Goal: Transaction & Acquisition: Book appointment/travel/reservation

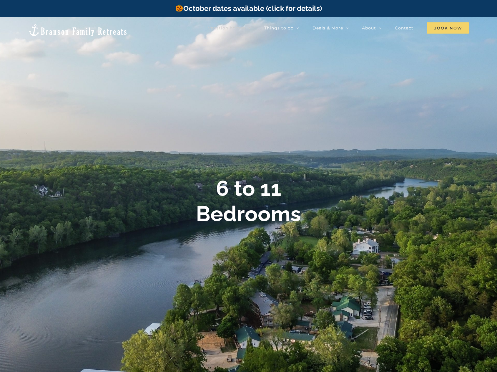
click at [443, 30] on span "Book Now" at bounding box center [448, 27] width 42 height 11
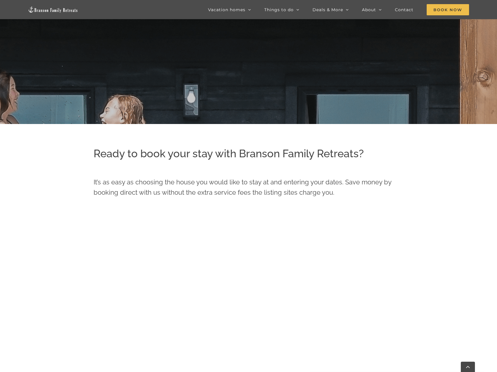
scroll to position [431, 0]
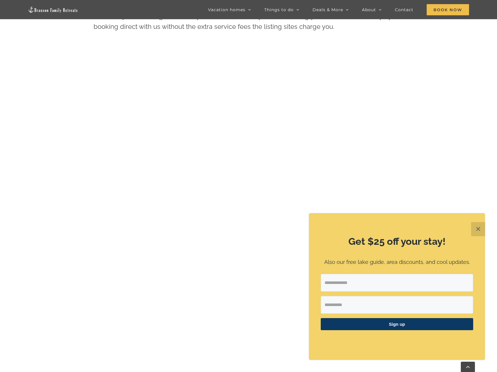
click at [479, 227] on button "✕" at bounding box center [478, 229] width 14 height 14
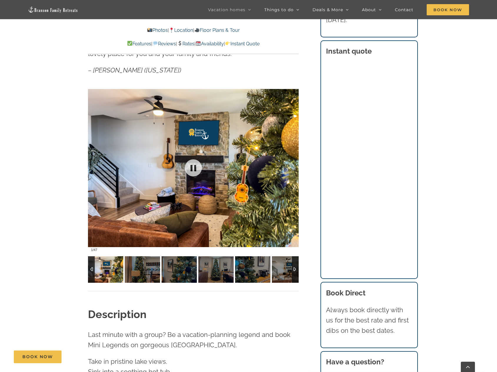
scroll to position [500, 0]
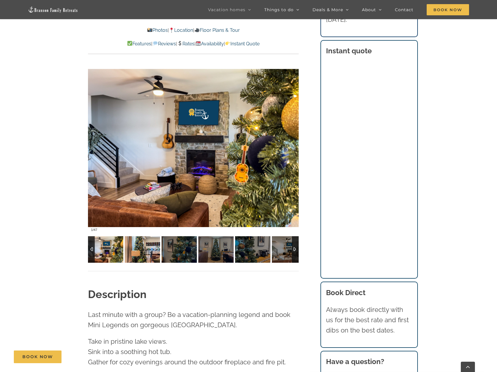
click at [149, 253] on img at bounding box center [142, 249] width 35 height 26
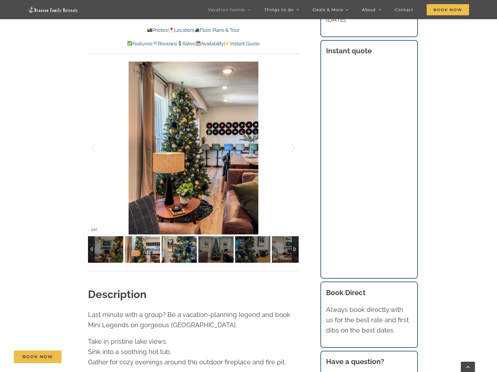
click at [167, 252] on img at bounding box center [179, 249] width 35 height 26
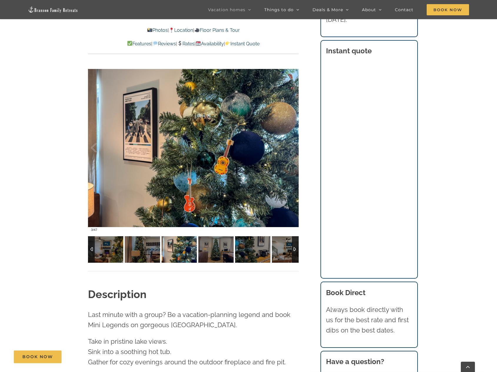
click at [192, 251] on img at bounding box center [179, 249] width 35 height 26
click at [209, 251] on img at bounding box center [215, 249] width 35 height 26
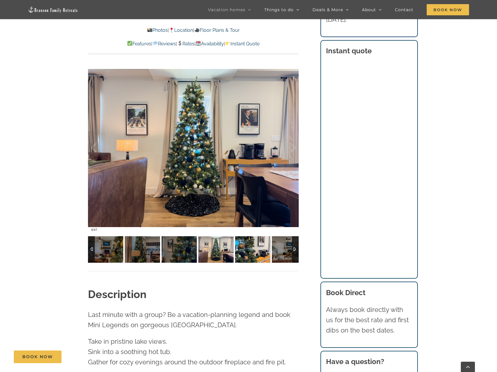
click at [246, 251] on img at bounding box center [252, 249] width 35 height 26
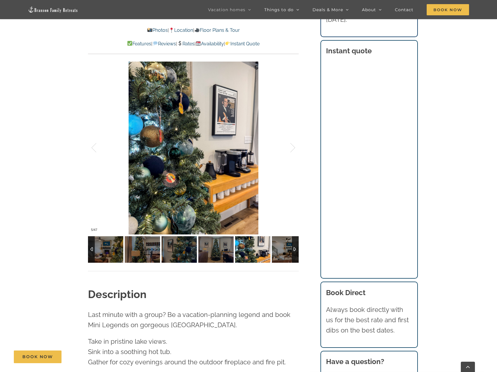
click at [295, 249] on div at bounding box center [295, 249] width 7 height 26
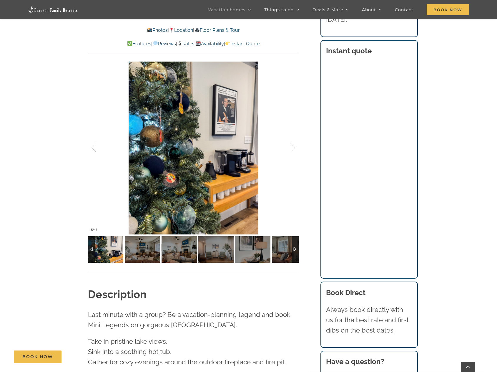
click at [295, 249] on div at bounding box center [295, 249] width 7 height 26
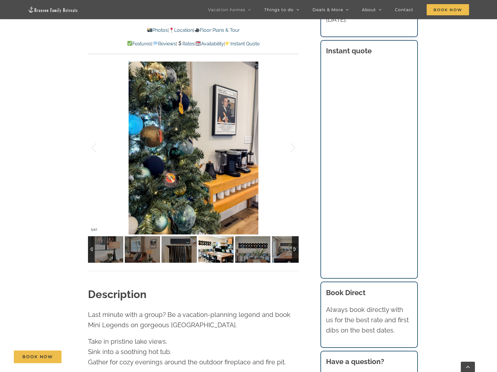
click at [206, 250] on img at bounding box center [215, 249] width 35 height 26
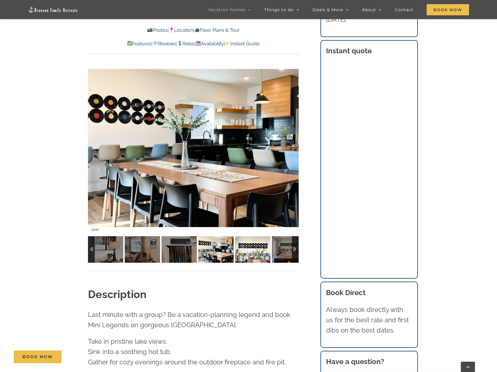
click at [236, 248] on img at bounding box center [252, 249] width 35 height 26
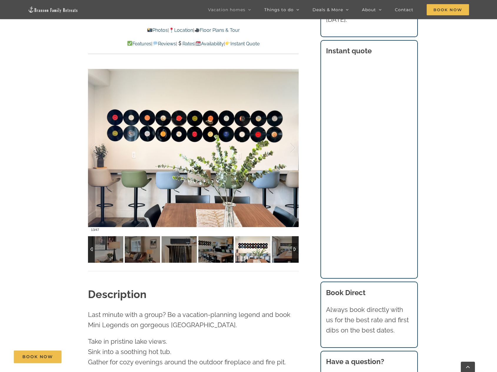
click at [260, 247] on img at bounding box center [252, 249] width 35 height 26
click at [294, 250] on div at bounding box center [295, 249] width 7 height 26
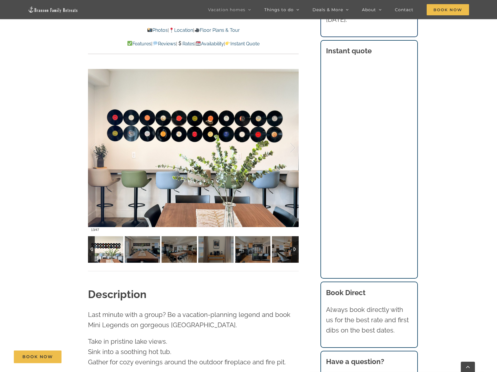
click at [294, 250] on div at bounding box center [295, 249] width 7 height 26
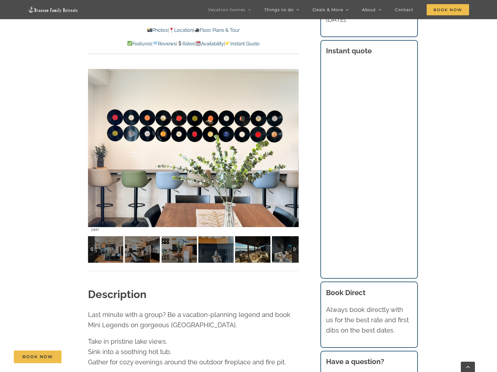
click at [262, 251] on img at bounding box center [252, 249] width 35 height 26
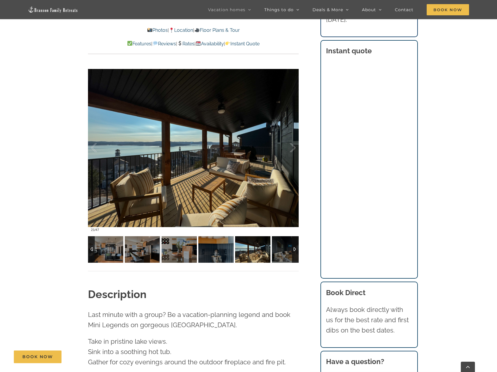
click at [270, 250] on img at bounding box center [252, 249] width 35 height 26
click at [278, 250] on img at bounding box center [289, 249] width 35 height 26
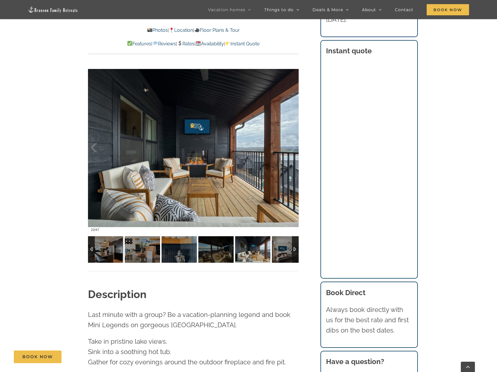
click at [294, 249] on div at bounding box center [295, 249] width 7 height 26
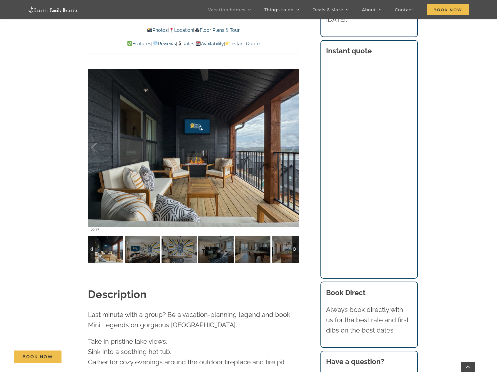
click at [294, 249] on div at bounding box center [295, 249] width 7 height 26
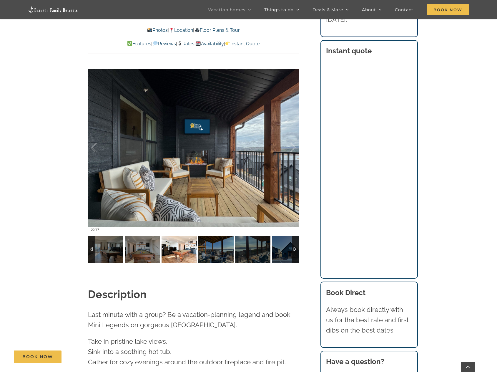
click at [189, 252] on img at bounding box center [179, 249] width 35 height 26
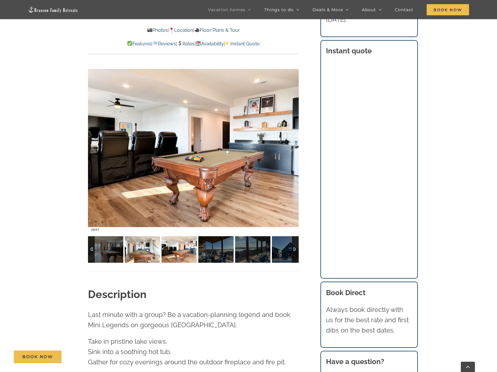
click at [147, 249] on img at bounding box center [142, 249] width 35 height 26
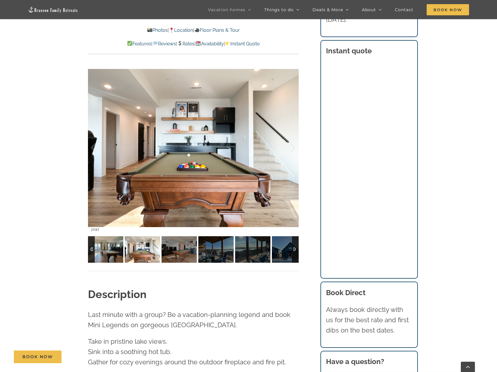
click at [116, 249] on img at bounding box center [105, 249] width 35 height 26
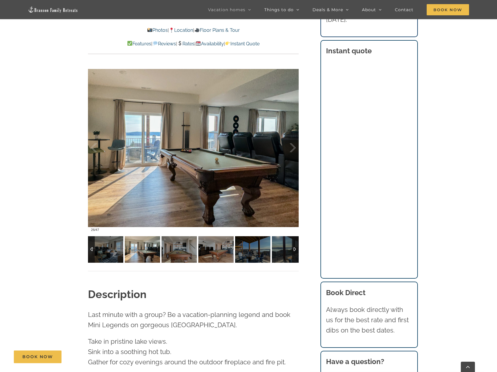
click at [139, 249] on img at bounding box center [142, 249] width 35 height 26
click at [173, 246] on img at bounding box center [179, 249] width 35 height 26
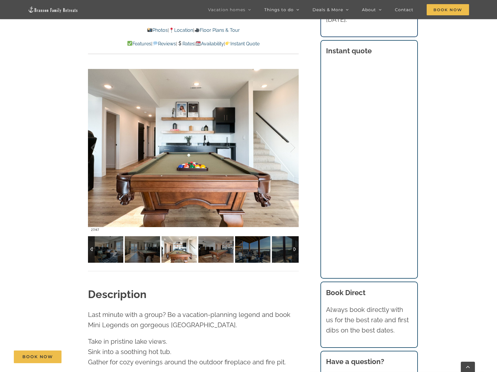
click at [192, 253] on img at bounding box center [179, 249] width 35 height 26
click at [206, 250] on img at bounding box center [215, 249] width 35 height 26
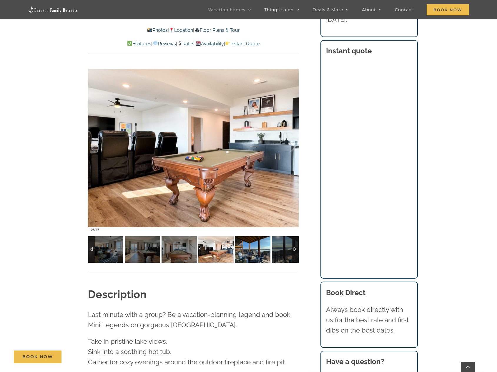
click at [240, 247] on img at bounding box center [252, 249] width 35 height 26
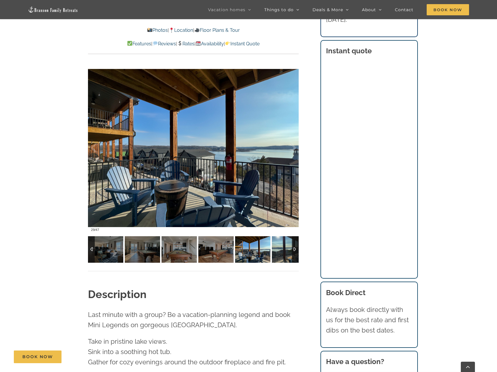
click at [274, 250] on img at bounding box center [289, 249] width 35 height 26
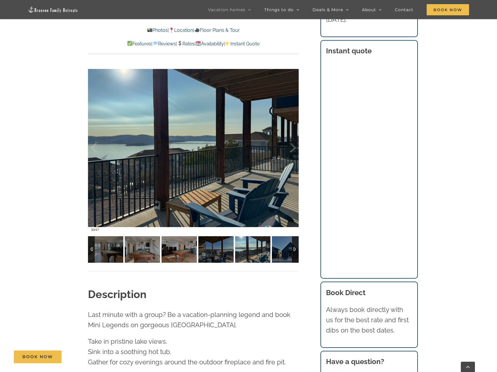
click at [294, 249] on div at bounding box center [295, 249] width 7 height 26
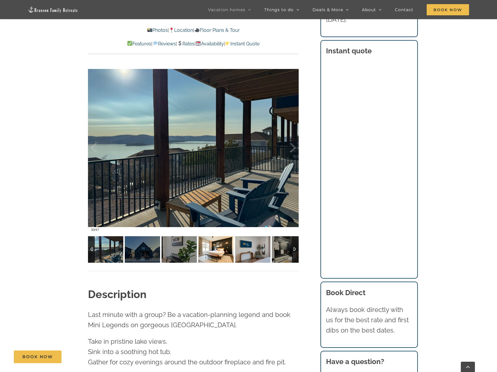
click at [222, 252] on img at bounding box center [215, 249] width 35 height 26
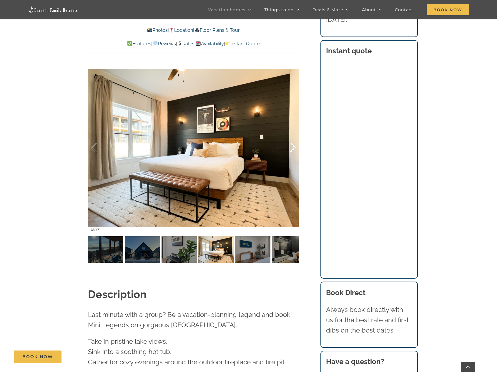
click at [289, 148] on div at bounding box center [287, 148] width 18 height 36
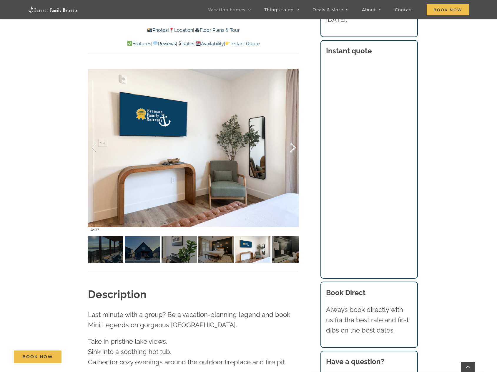
click at [289, 148] on div at bounding box center [287, 148] width 18 height 36
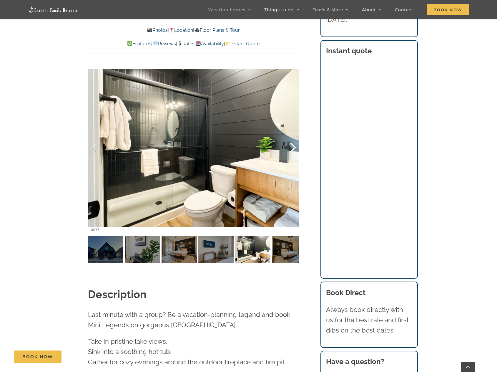
click at [289, 148] on div at bounding box center [287, 148] width 18 height 36
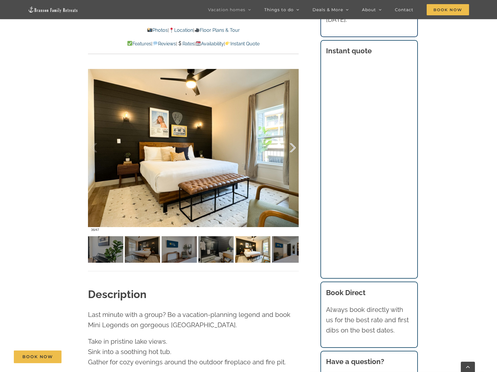
click at [289, 148] on div at bounding box center [287, 148] width 18 height 36
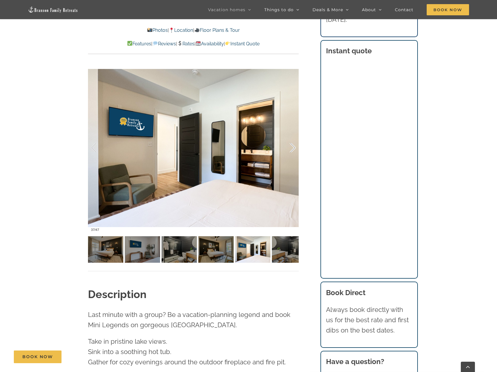
click at [289, 148] on div at bounding box center [287, 148] width 18 height 36
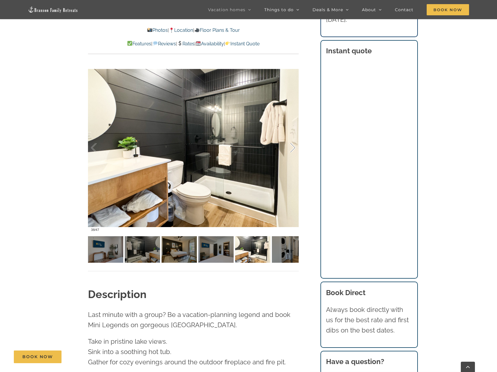
click at [289, 148] on div at bounding box center [287, 148] width 18 height 36
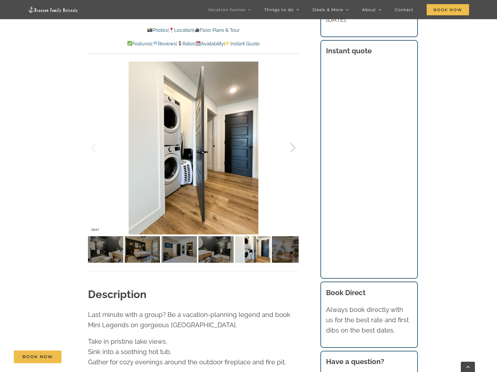
click at [289, 148] on div at bounding box center [287, 148] width 18 height 36
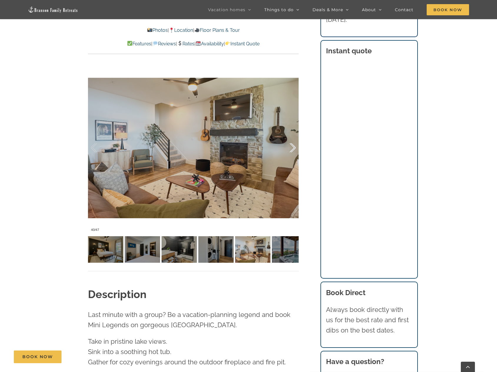
click at [289, 148] on div at bounding box center [287, 148] width 18 height 36
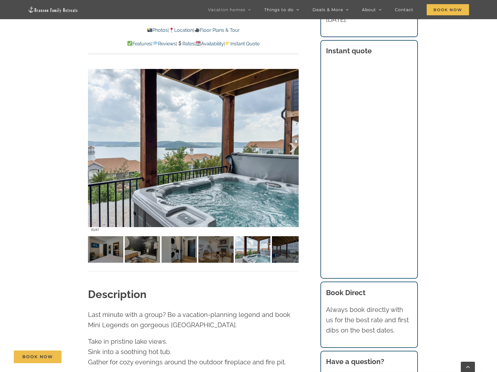
click at [289, 148] on div at bounding box center [287, 148] width 18 height 36
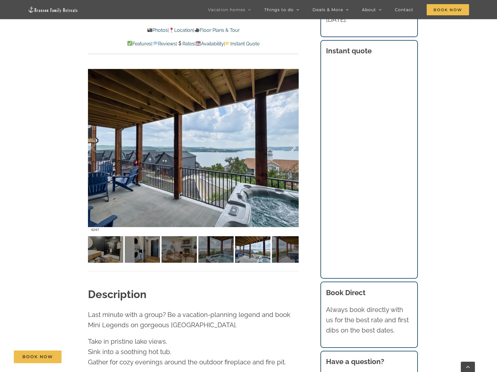
click at [289, 148] on div at bounding box center [287, 148] width 18 height 36
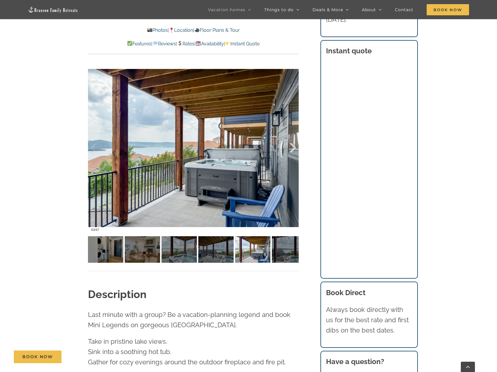
click at [289, 148] on div at bounding box center [287, 148] width 18 height 36
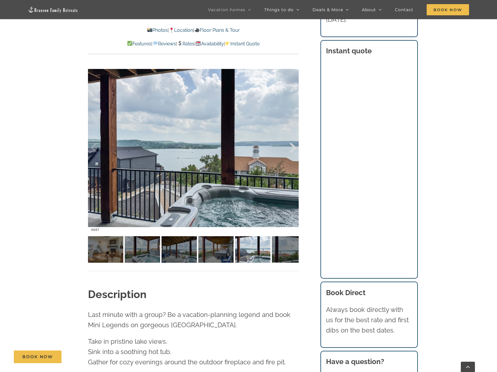
click at [289, 148] on div at bounding box center [287, 148] width 18 height 36
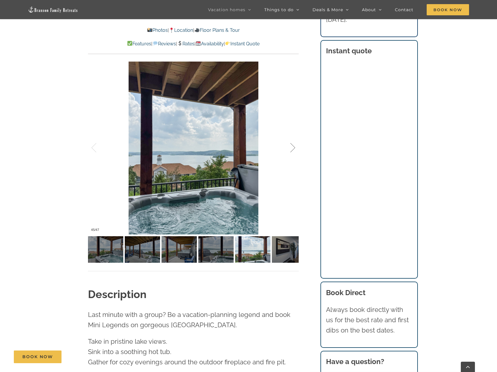
click at [289, 148] on div at bounding box center [287, 148] width 18 height 36
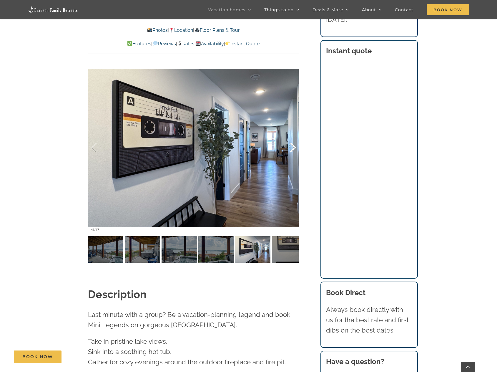
click at [289, 148] on div at bounding box center [287, 148] width 18 height 36
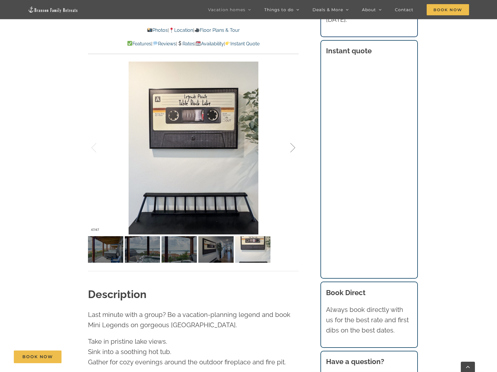
click at [289, 148] on div at bounding box center [287, 148] width 18 height 36
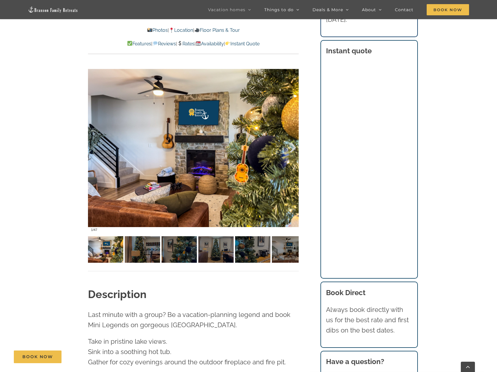
click at [289, 148] on div at bounding box center [287, 148] width 18 height 36
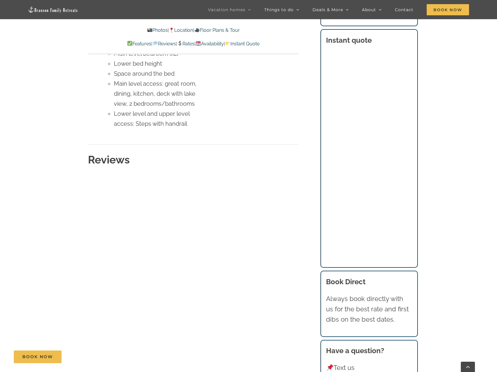
scroll to position [2884, 0]
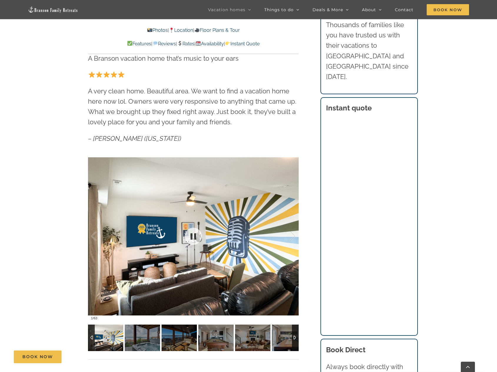
scroll to position [559, 0]
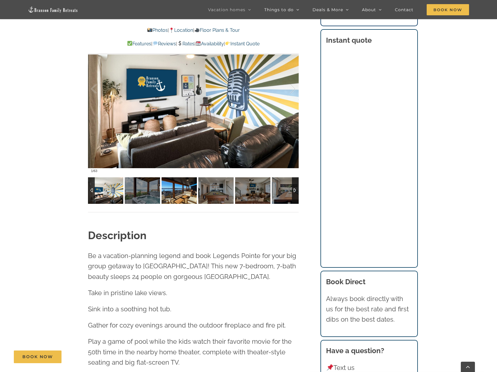
click at [179, 194] on img at bounding box center [179, 190] width 35 height 26
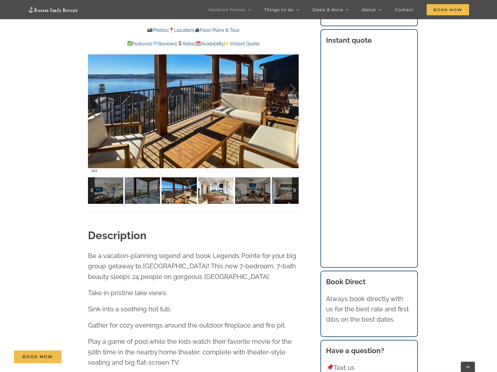
click at [219, 192] on img at bounding box center [215, 190] width 35 height 26
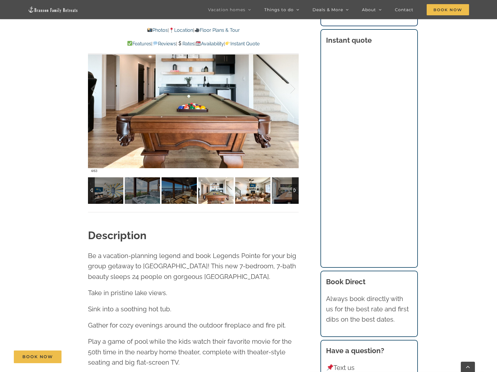
click at [256, 193] on img at bounding box center [252, 190] width 35 height 26
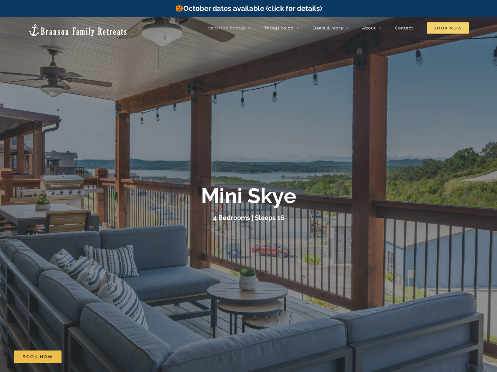
click at [447, 24] on span "Book Now" at bounding box center [448, 27] width 42 height 11
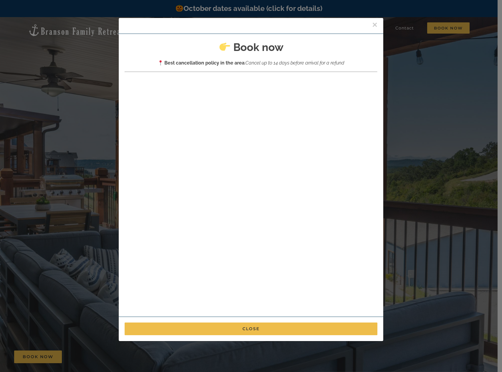
click at [372, 24] on button "×" at bounding box center [374, 24] width 5 height 9
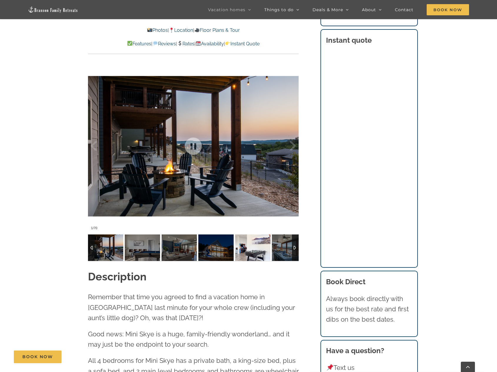
scroll to position [530, 0]
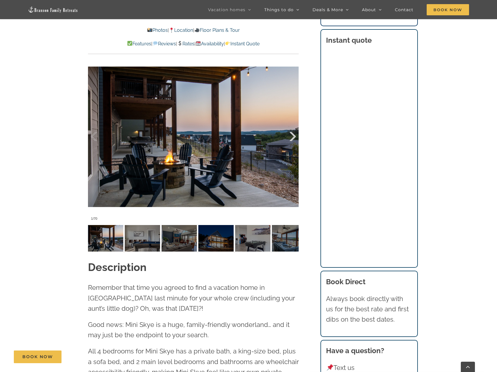
click at [294, 135] on div at bounding box center [287, 136] width 18 height 36
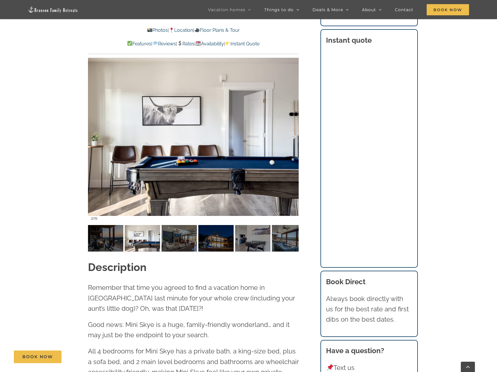
click at [294, 135] on div at bounding box center [287, 136] width 18 height 36
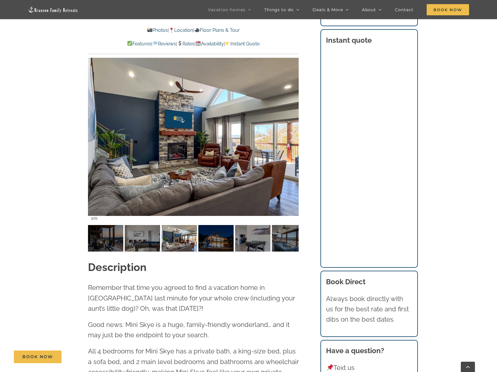
click at [294, 135] on div at bounding box center [287, 136] width 18 height 36
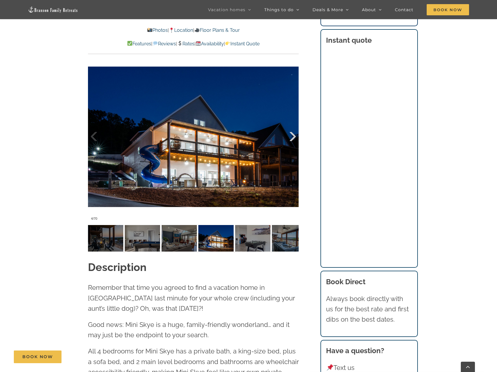
click at [294, 135] on div at bounding box center [287, 136] width 18 height 36
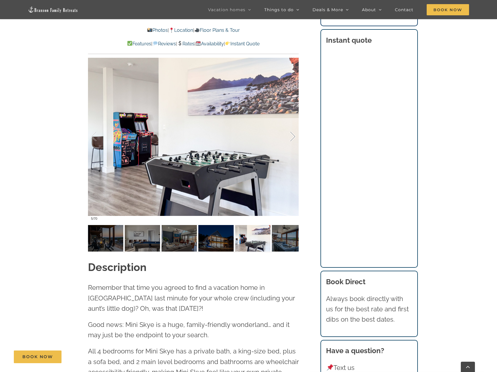
click at [294, 135] on div at bounding box center [287, 136] width 18 height 36
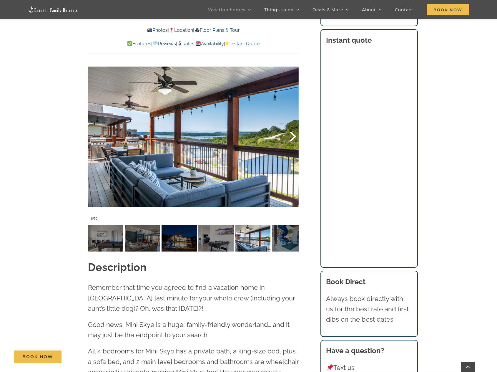
click at [294, 135] on div at bounding box center [287, 136] width 18 height 36
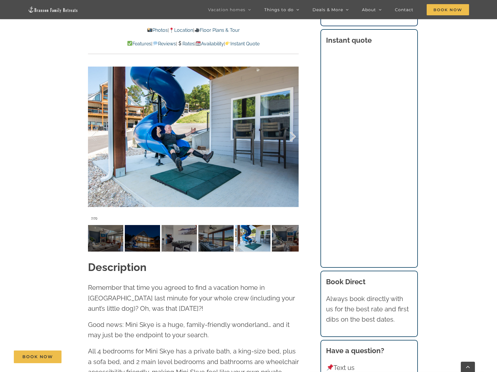
click at [294, 135] on div at bounding box center [287, 136] width 18 height 36
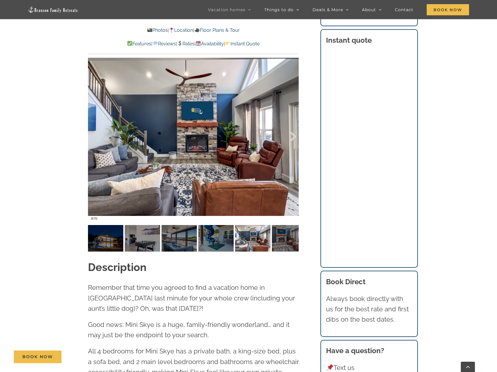
click at [294, 135] on div at bounding box center [287, 136] width 18 height 36
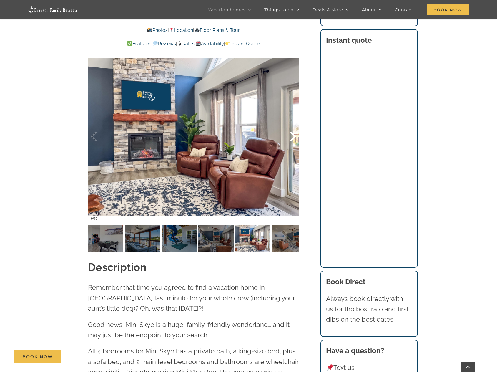
click at [294, 135] on div at bounding box center [287, 136] width 18 height 36
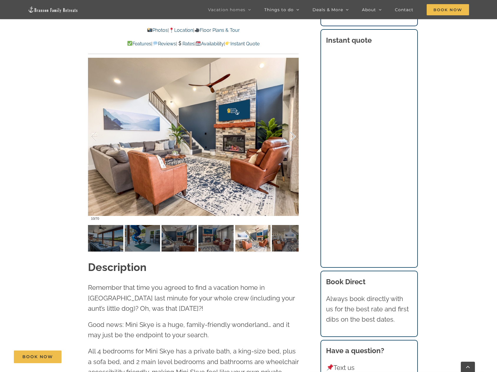
click at [294, 135] on div at bounding box center [287, 136] width 18 height 36
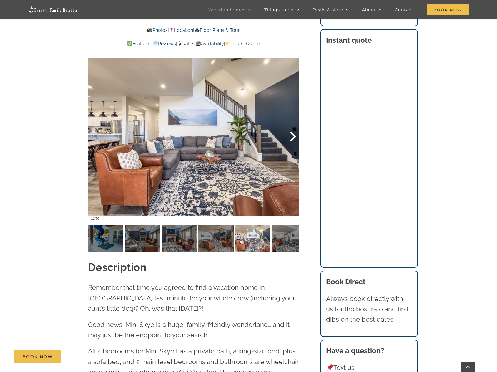
click at [294, 135] on div at bounding box center [287, 136] width 18 height 36
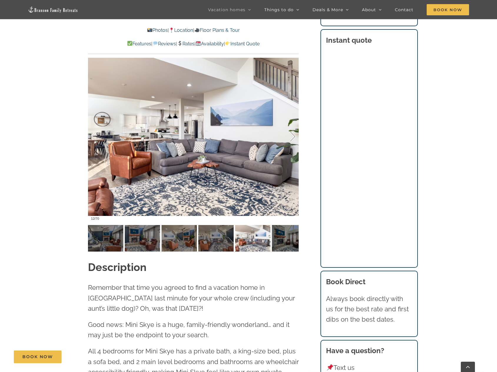
click at [294, 135] on div at bounding box center [287, 136] width 18 height 36
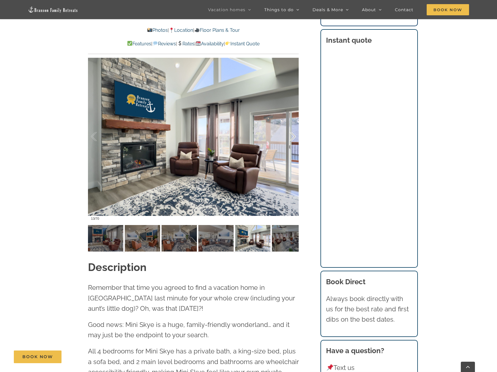
click at [294, 135] on div at bounding box center [287, 136] width 18 height 36
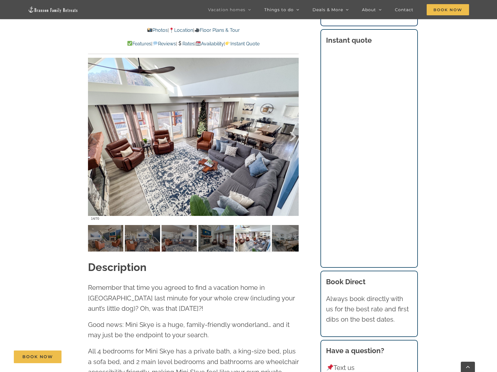
click at [294, 135] on div at bounding box center [287, 136] width 18 height 36
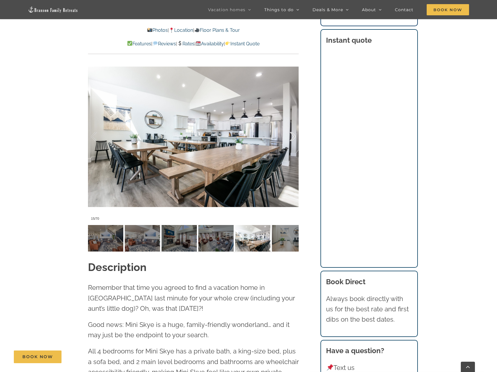
click at [294, 135] on div at bounding box center [287, 136] width 18 height 36
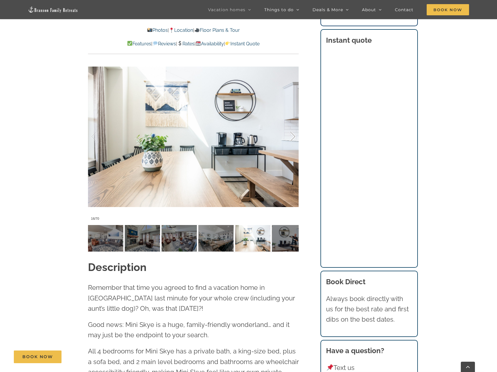
click at [294, 135] on div at bounding box center [287, 136] width 18 height 36
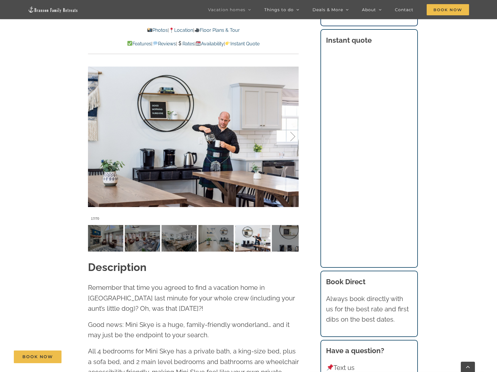
click at [294, 135] on div at bounding box center [287, 136] width 18 height 36
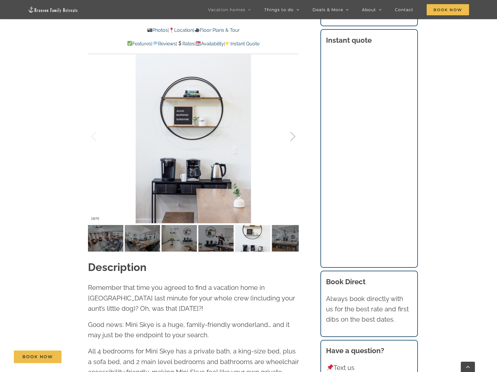
click at [294, 135] on div at bounding box center [287, 136] width 18 height 36
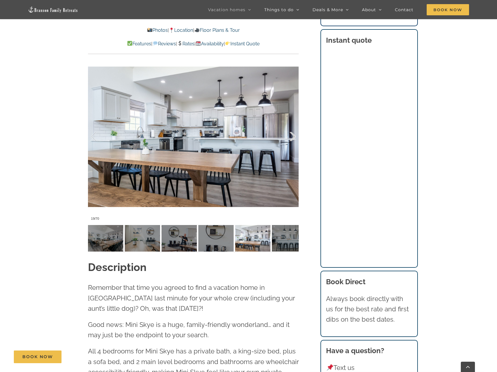
click at [294, 135] on div at bounding box center [287, 136] width 18 height 36
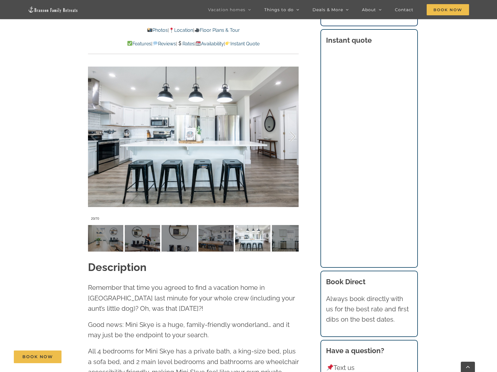
click at [294, 135] on div at bounding box center [287, 136] width 18 height 36
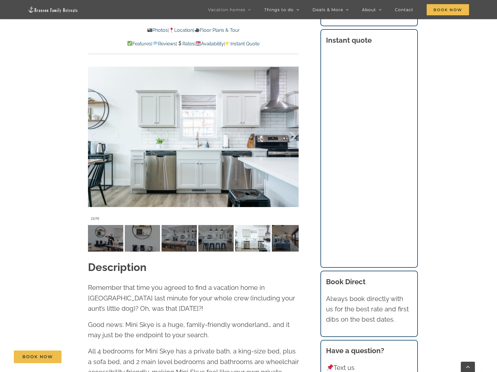
click at [294, 135] on div at bounding box center [287, 136] width 18 height 36
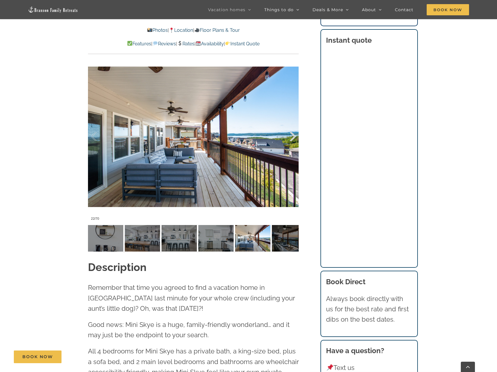
click at [294, 135] on div at bounding box center [287, 136] width 18 height 36
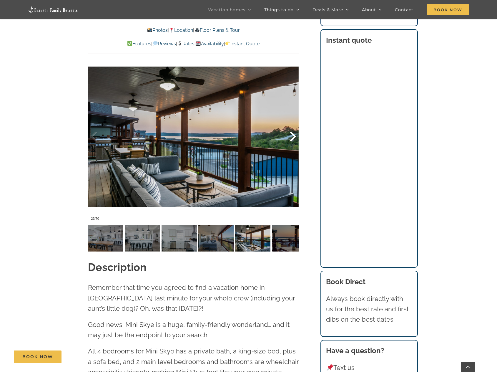
click at [294, 135] on div at bounding box center [287, 136] width 18 height 36
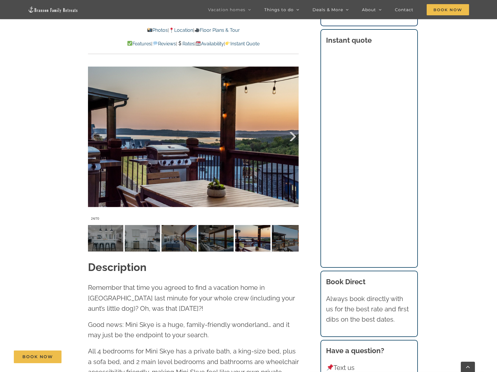
click at [294, 135] on div at bounding box center [287, 136] width 18 height 36
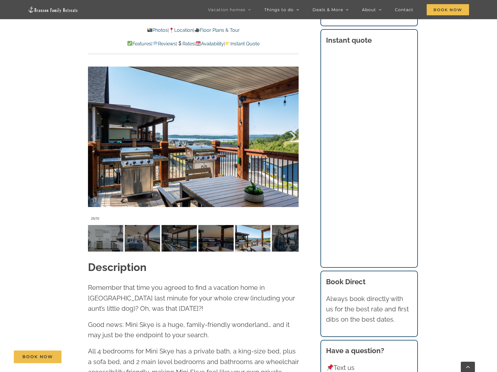
click at [294, 135] on div at bounding box center [287, 136] width 18 height 36
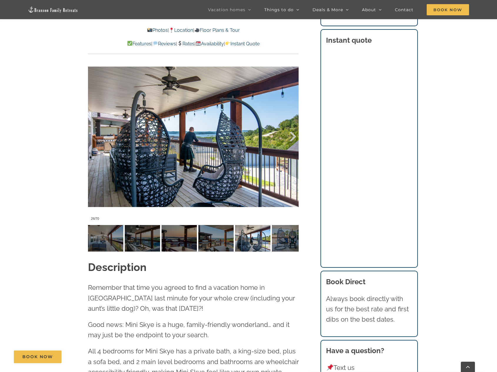
click at [294, 135] on div at bounding box center [287, 136] width 18 height 36
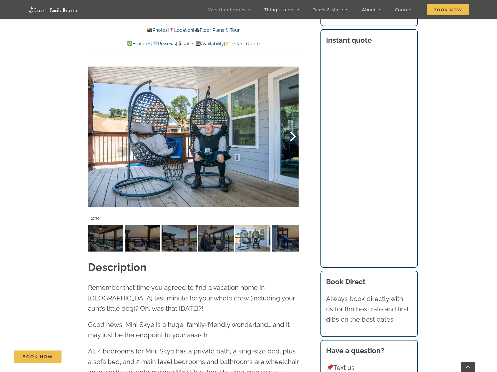
click at [294, 135] on div at bounding box center [287, 136] width 18 height 36
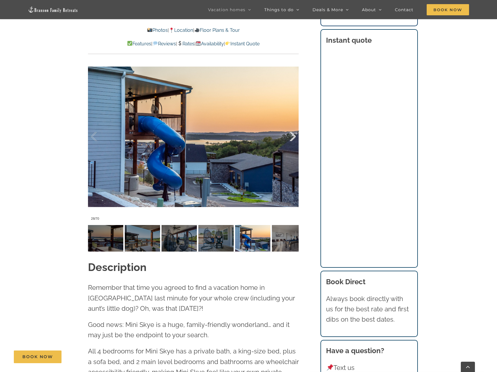
click at [294, 135] on div at bounding box center [287, 136] width 18 height 36
